Goal: Task Accomplishment & Management: Manage account settings

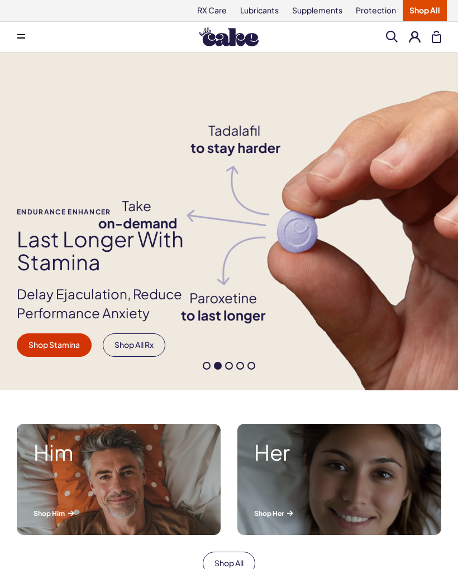
click at [20, 38] on icon at bounding box center [21, 37] width 8 height 1
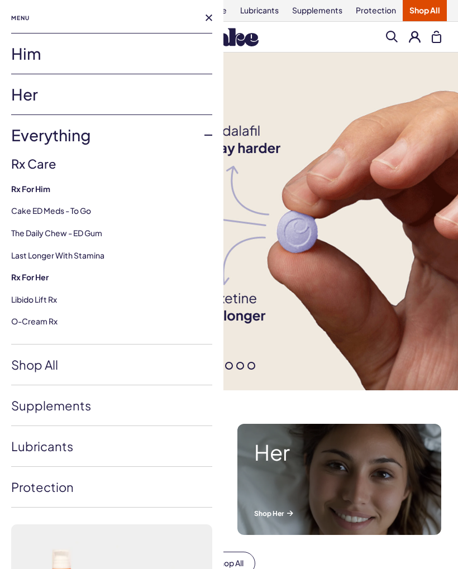
click at [146, 47] on link "Him" at bounding box center [111, 54] width 201 height 40
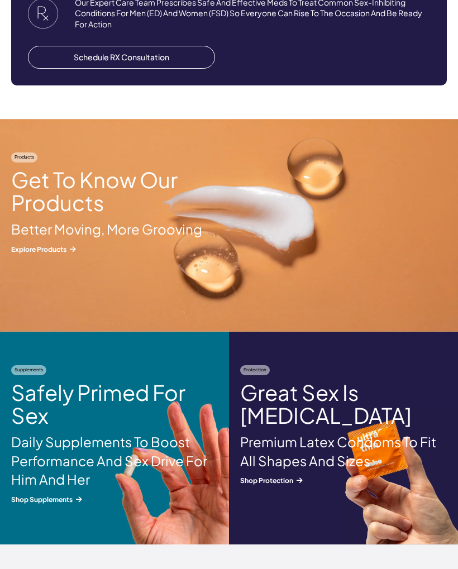
scroll to position [1152, 0]
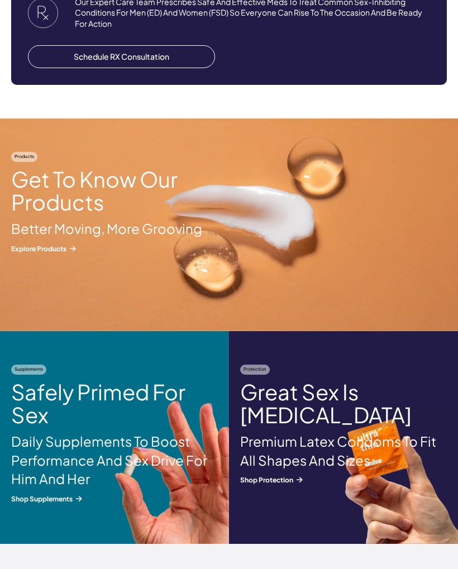
click at [65, 252] on img at bounding box center [229, 224] width 458 height 213
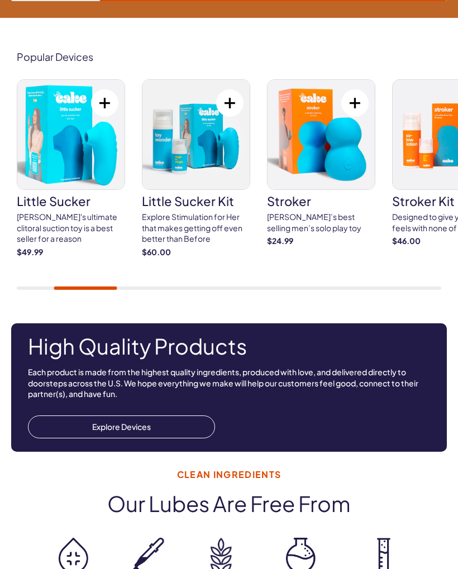
scroll to position [1031, 0]
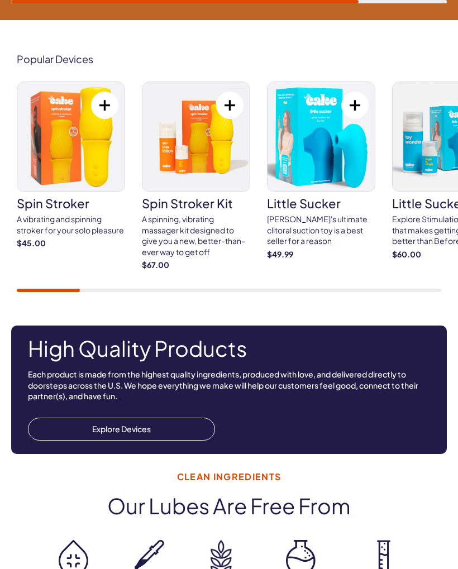
click at [72, 164] on img at bounding box center [70, 136] width 107 height 109
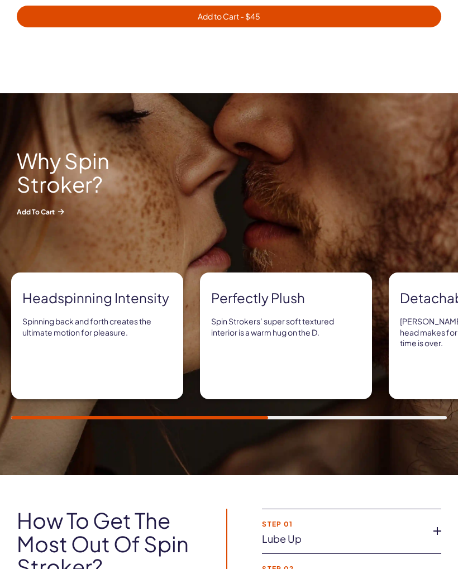
scroll to position [748, 0]
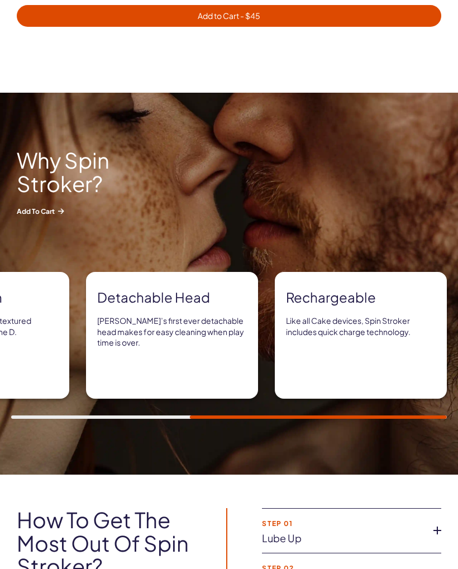
click at [441, 530] on icon at bounding box center [437, 530] width 17 height 17
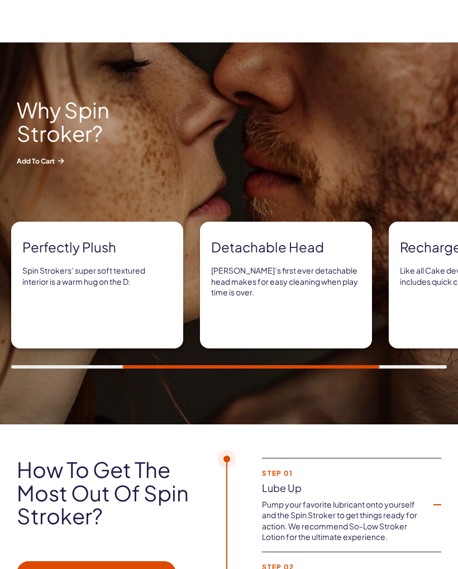
scroll to position [812, 0]
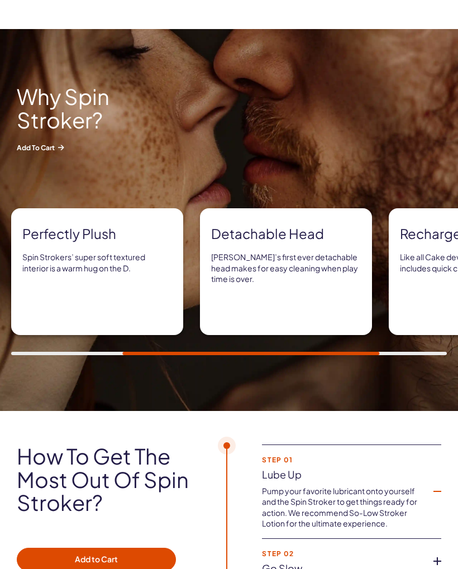
click at [444, 553] on icon at bounding box center [437, 561] width 17 height 17
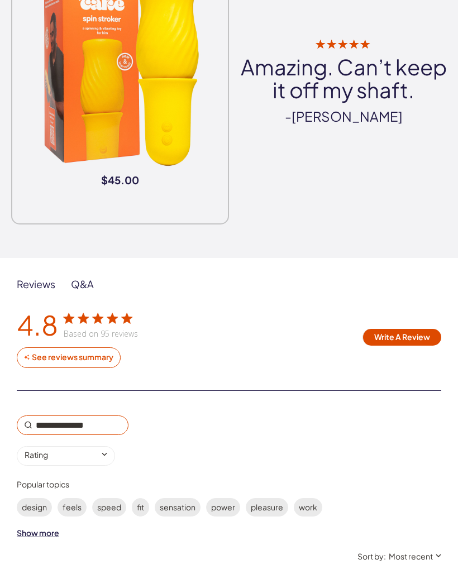
scroll to position [1952, 0]
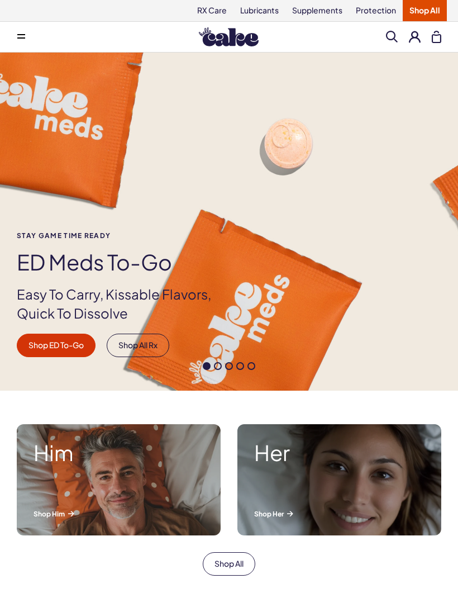
click at [25, 41] on button at bounding box center [21, 37] width 22 height 22
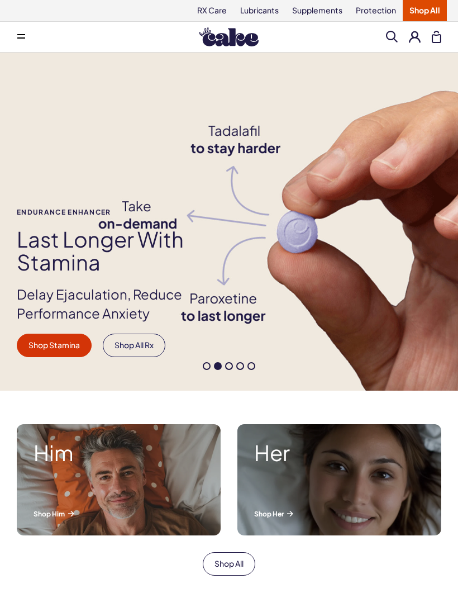
click at [412, 37] on button at bounding box center [415, 37] width 12 height 12
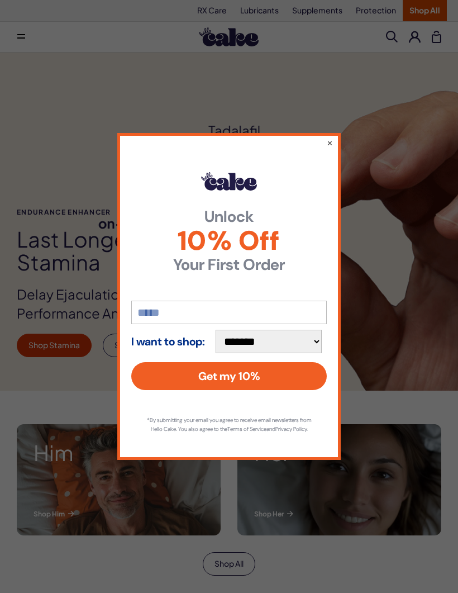
click at [327, 137] on button "×" at bounding box center [330, 142] width 6 height 11
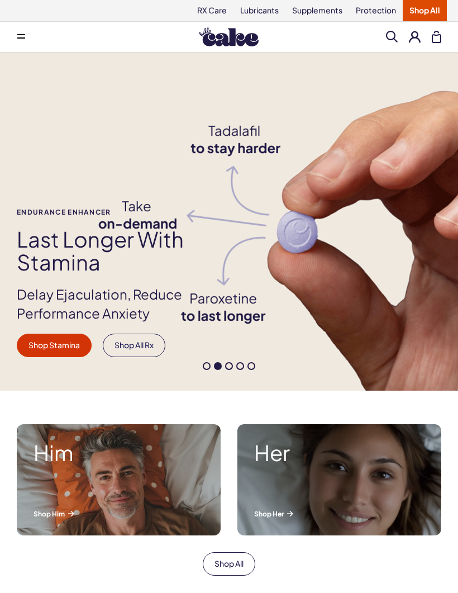
click at [387, 39] on span at bounding box center [392, 37] width 12 height 12
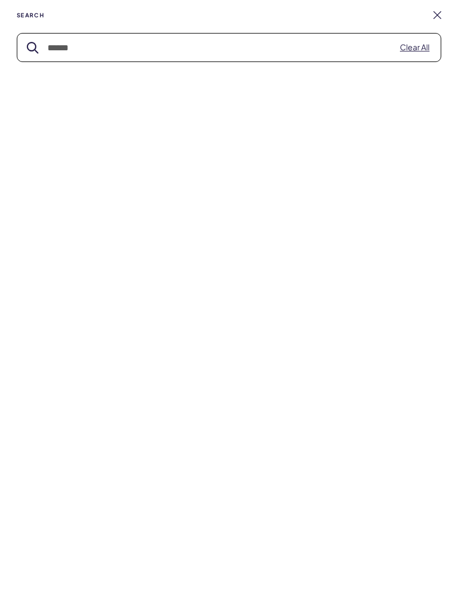
click at [422, 45] on button "Clear All" at bounding box center [415, 47] width 30 height 11
click at [441, 12] on link at bounding box center [437, 15] width 8 height 8
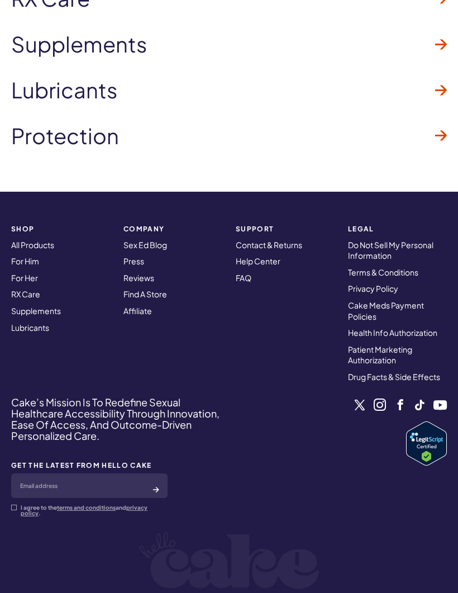
scroll to position [3359, 0]
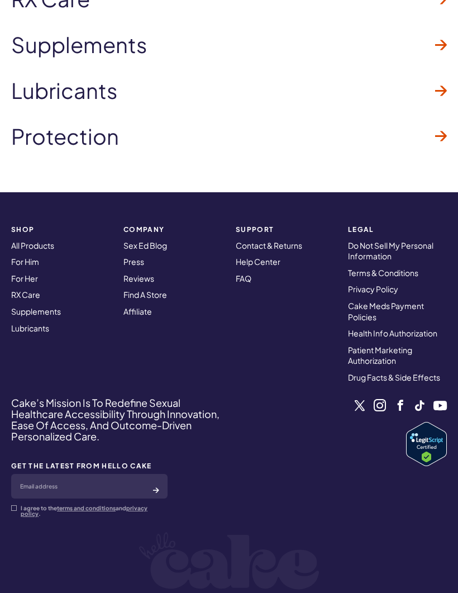
click at [289, 240] on link "Contact & Returns" at bounding box center [269, 245] width 66 height 10
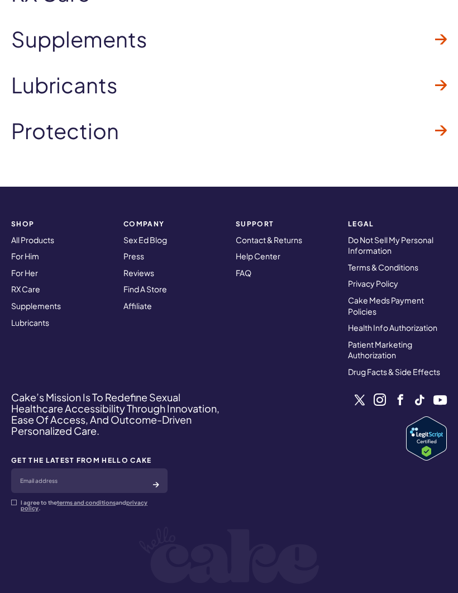
click at [251, 268] on link "FAQ" at bounding box center [244, 273] width 16 height 10
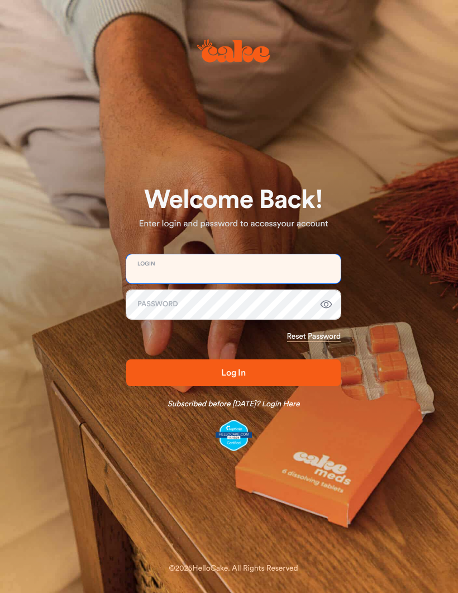
click at [249, 271] on input "email" at bounding box center [233, 268] width 215 height 29
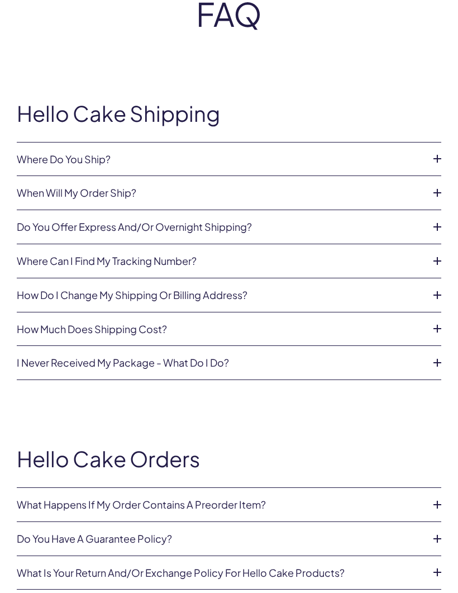
scroll to position [89, 0]
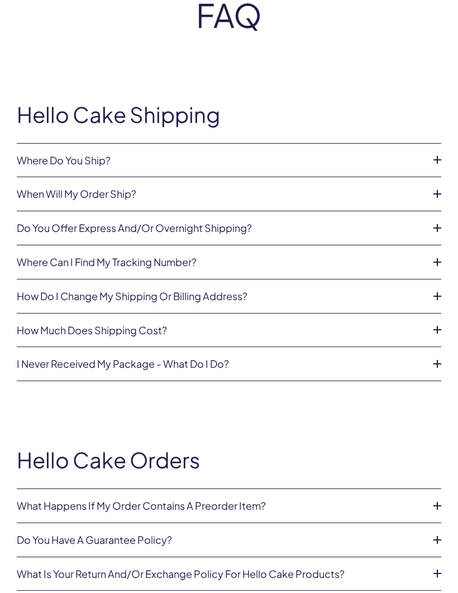
click at [440, 254] on icon at bounding box center [437, 262] width 17 height 17
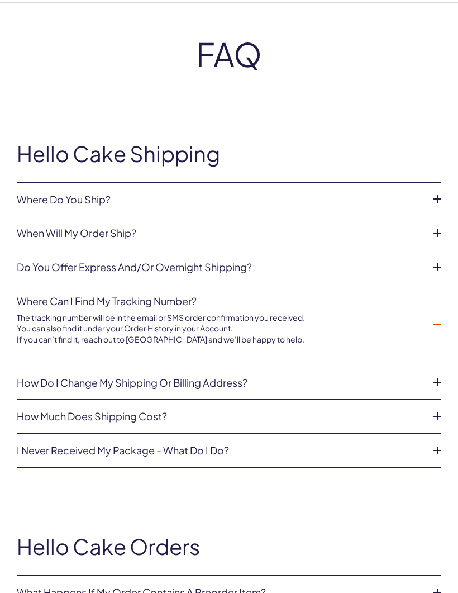
scroll to position [0, 0]
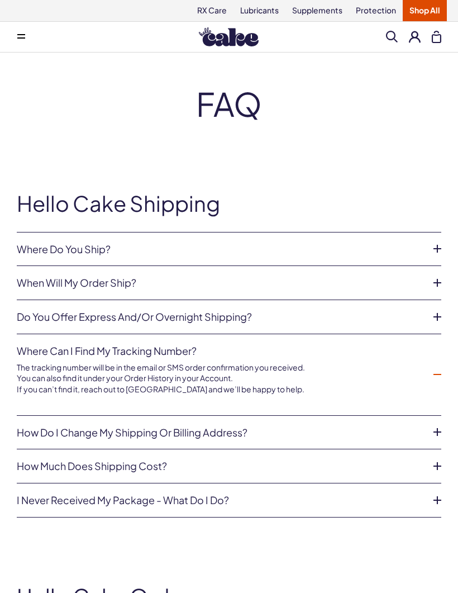
click at [418, 34] on button at bounding box center [415, 37] width 12 height 12
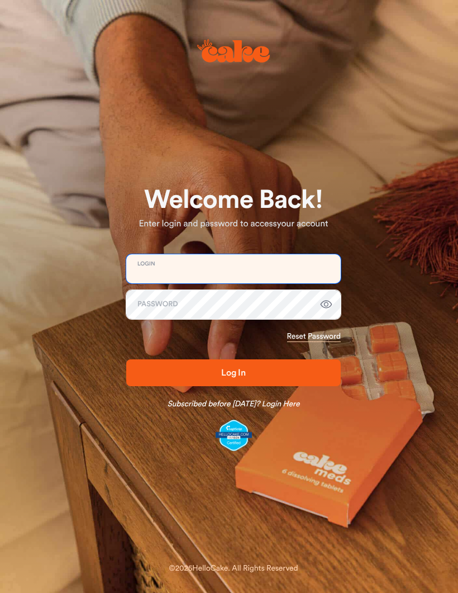
click at [246, 263] on input "email" at bounding box center [233, 268] width 215 height 29
type input "**********"
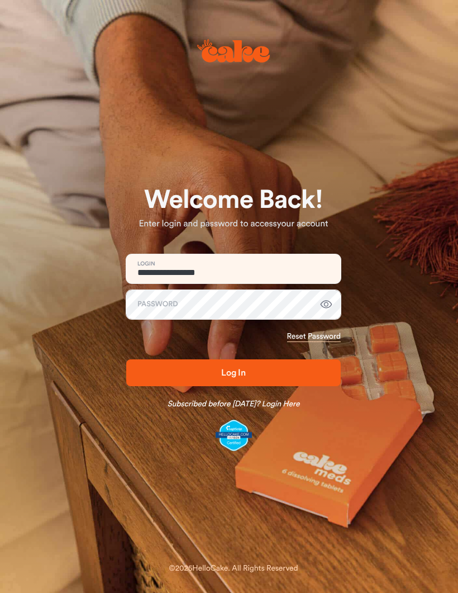
click at [320, 335] on link "Reset Password" at bounding box center [314, 336] width 54 height 11
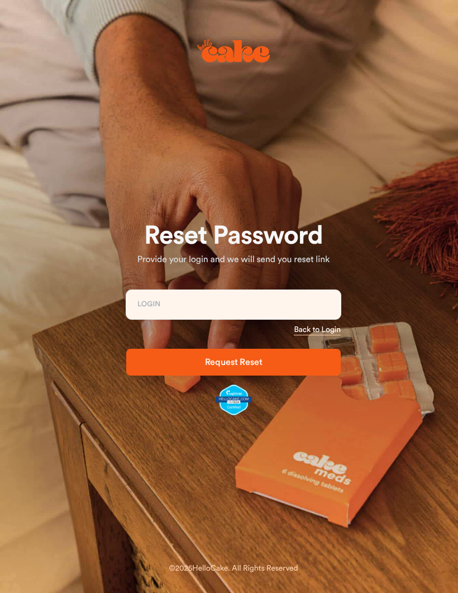
click at [276, 369] on button "Request Reset" at bounding box center [233, 362] width 215 height 27
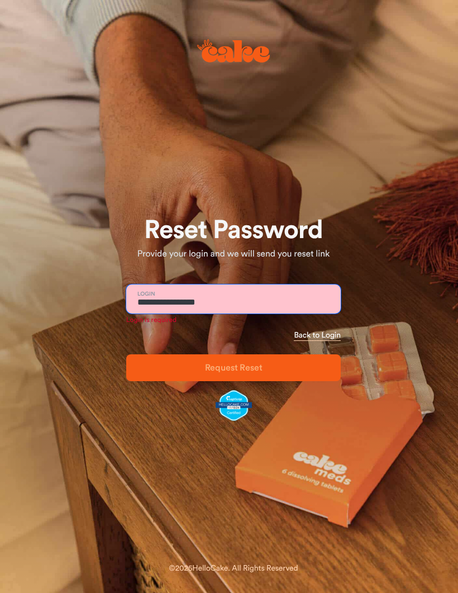
type input "**********"
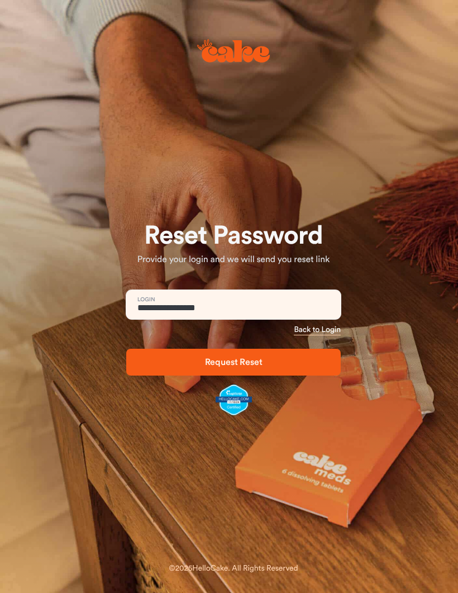
click at [270, 364] on span "Request Reset" at bounding box center [233, 361] width 179 height 13
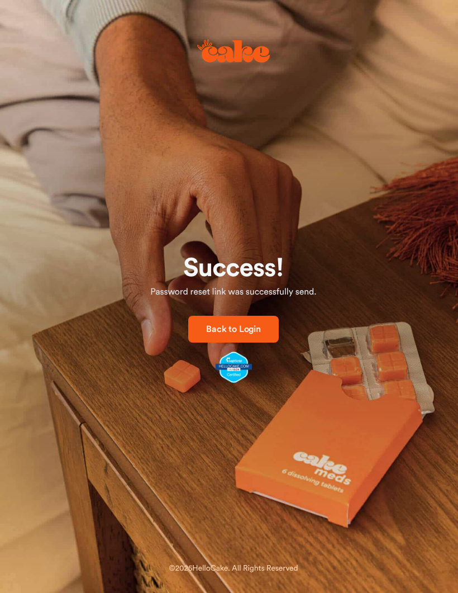
click at [426, 199] on div "Success! Password reset link was successfully send. Back to Login © 2025 HelloC…" at bounding box center [229, 296] width 440 height 575
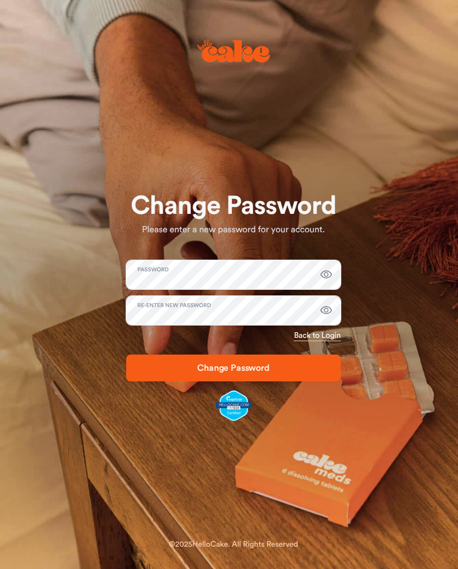
click at [271, 375] on button "Change Password" at bounding box center [233, 368] width 215 height 27
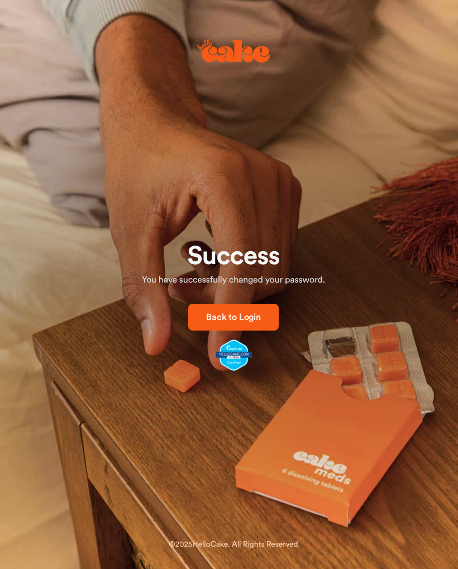
click at [255, 316] on span "Back to Login" at bounding box center [233, 317] width 55 height 9
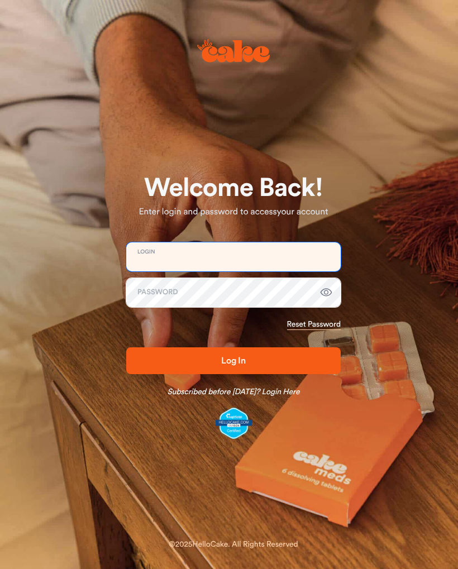
click at [278, 259] on input "email" at bounding box center [233, 256] width 215 height 29
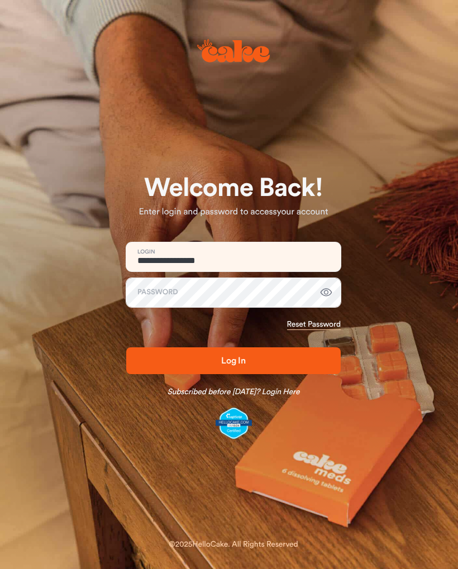
type input "**********"
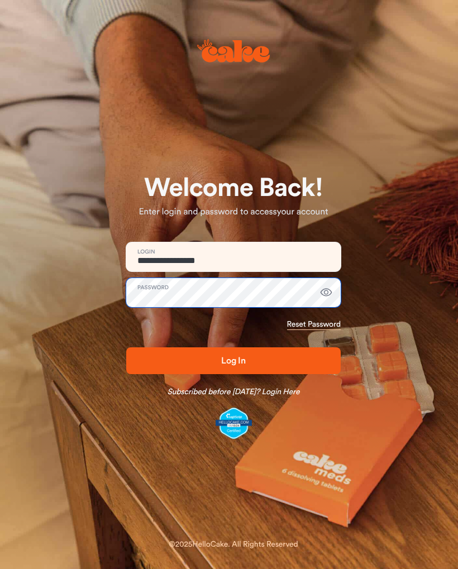
click at [233, 361] on button "Log In" at bounding box center [233, 360] width 215 height 27
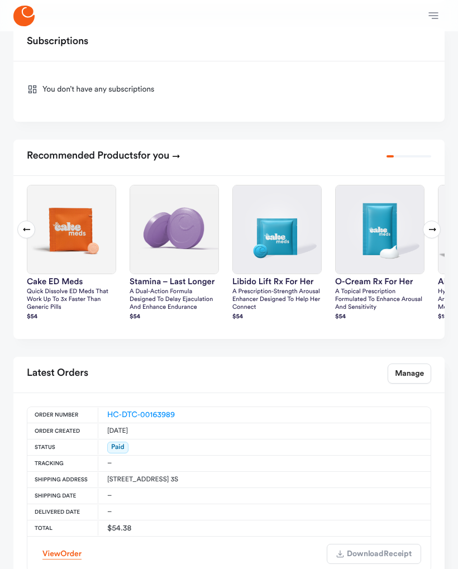
scroll to position [285, 0]
click at [70, 556] on span "Order" at bounding box center [70, 555] width 21 height 8
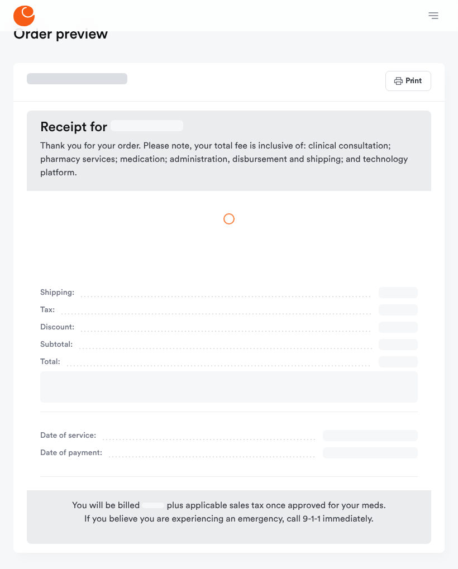
scroll to position [23, 0]
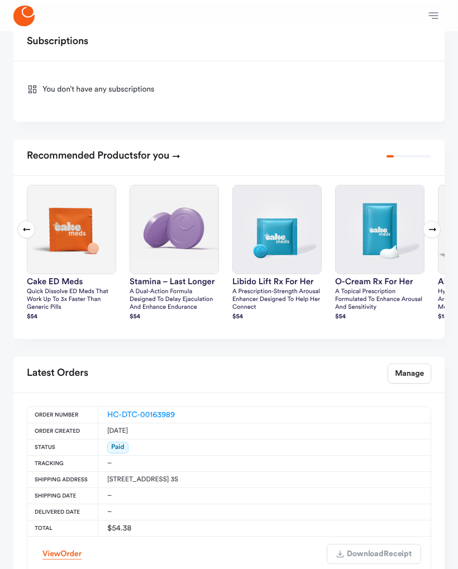
scroll to position [285, 0]
click at [169, 414] on link "HC-DTC-00163989" at bounding box center [141, 416] width 68 height 8
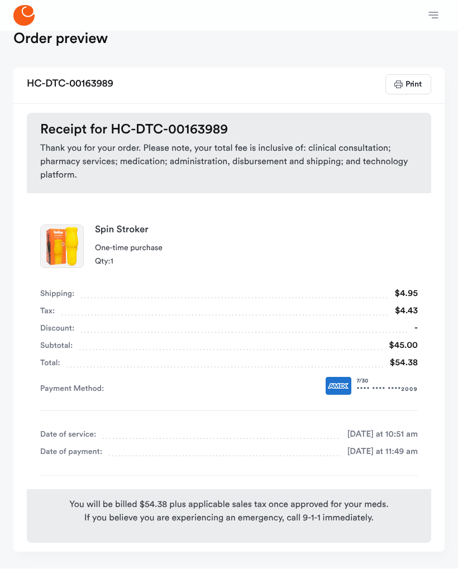
scroll to position [25, 0]
click at [436, 22] on button "button" at bounding box center [433, 15] width 22 height 22
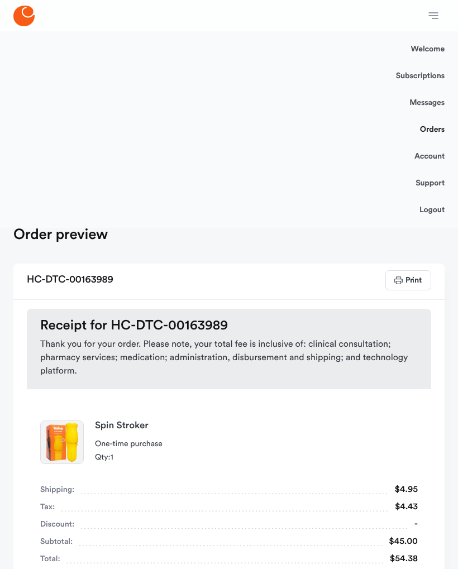
click at [436, 211] on link "Logout" at bounding box center [432, 210] width 25 height 27
